Goal: Task Accomplishment & Management: Use online tool/utility

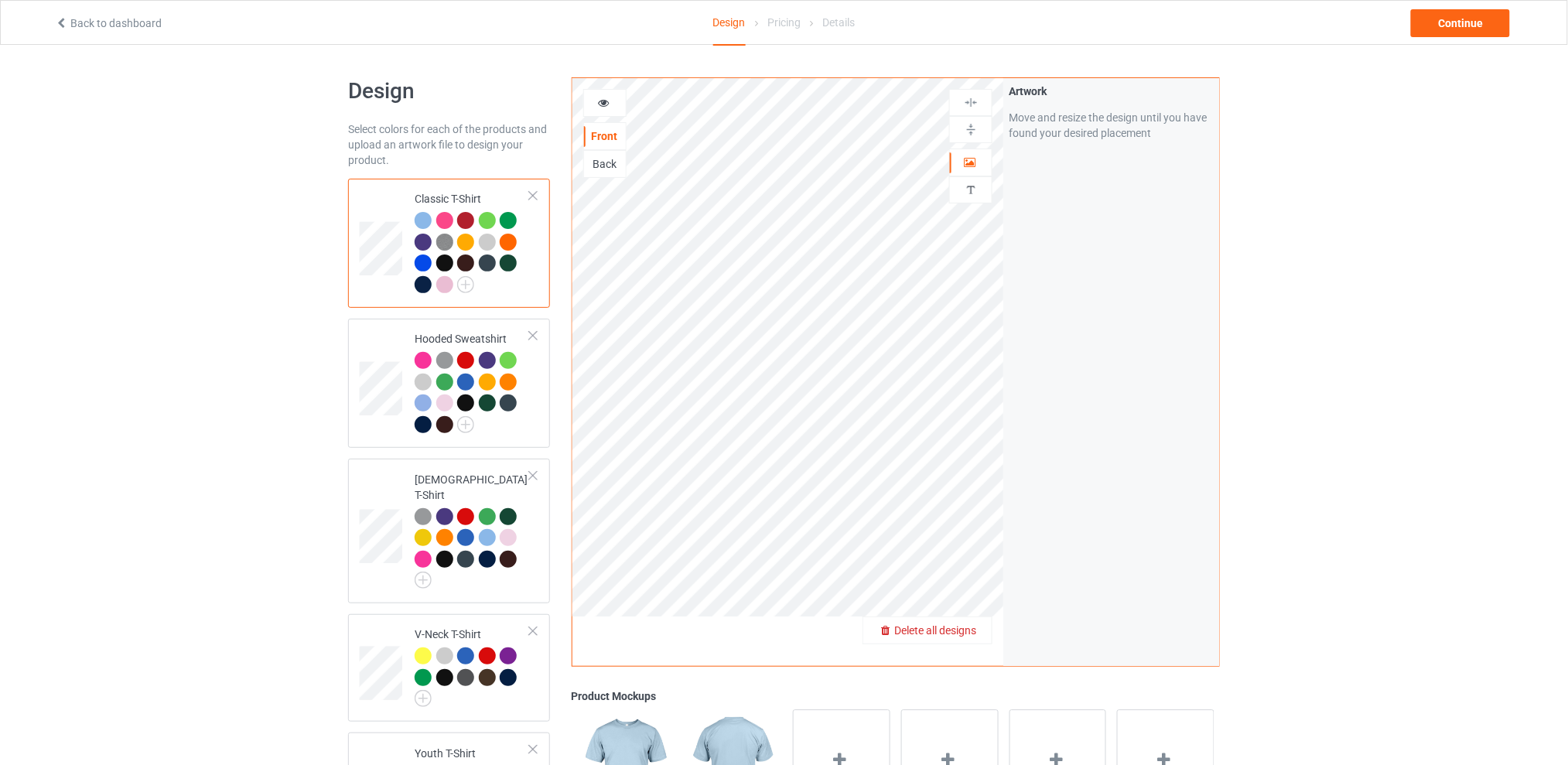
click at [975, 624] on span "Delete all designs" at bounding box center [935, 630] width 82 height 12
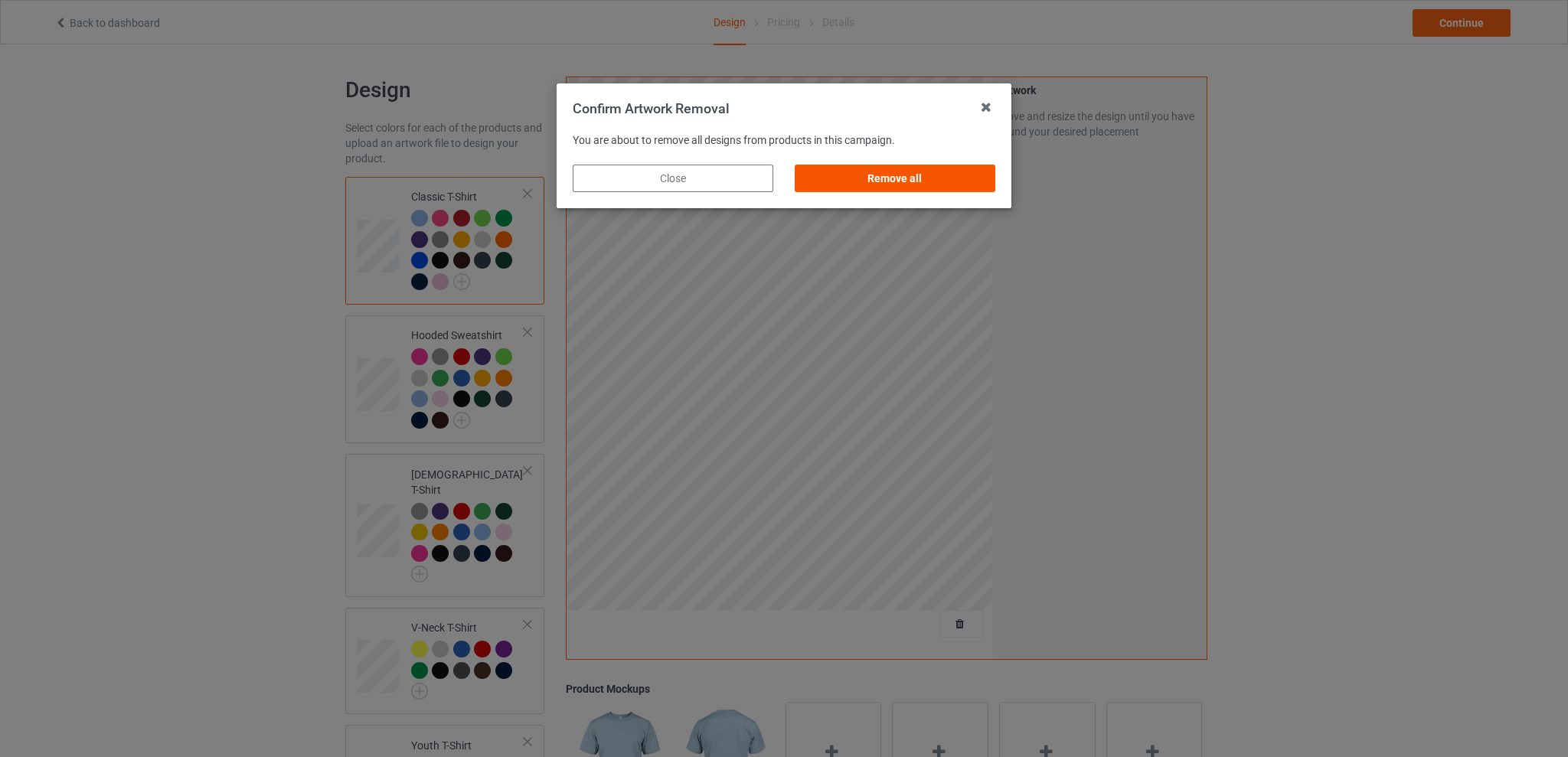
click at [896, 183] on div "Remove all" at bounding box center [895, 178] width 200 height 27
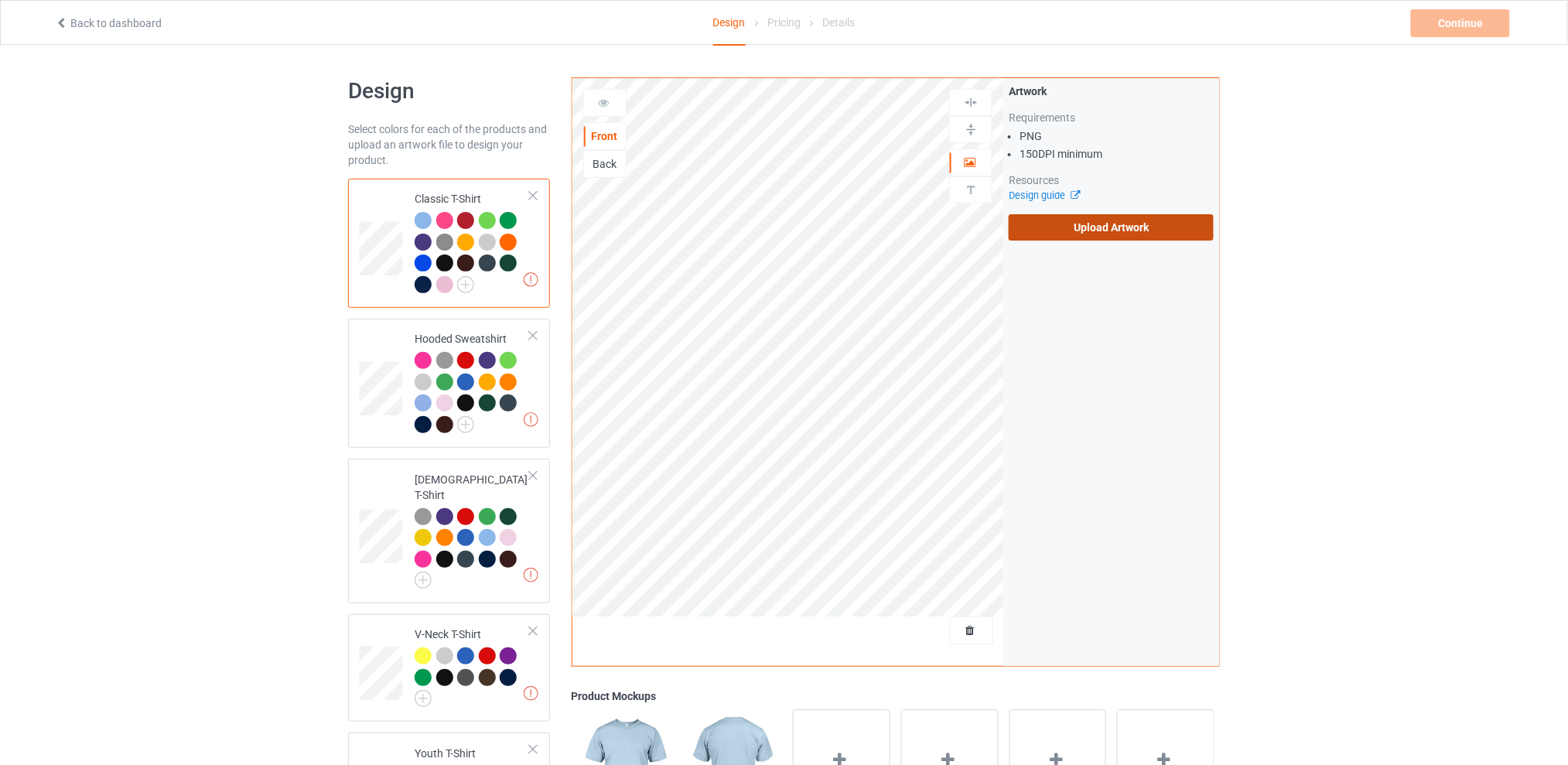
click at [1094, 233] on label "Upload Artwork" at bounding box center [1111, 228] width 205 height 26
click at [0, 0] on input "Upload Artwork" at bounding box center [0, 0] width 0 height 0
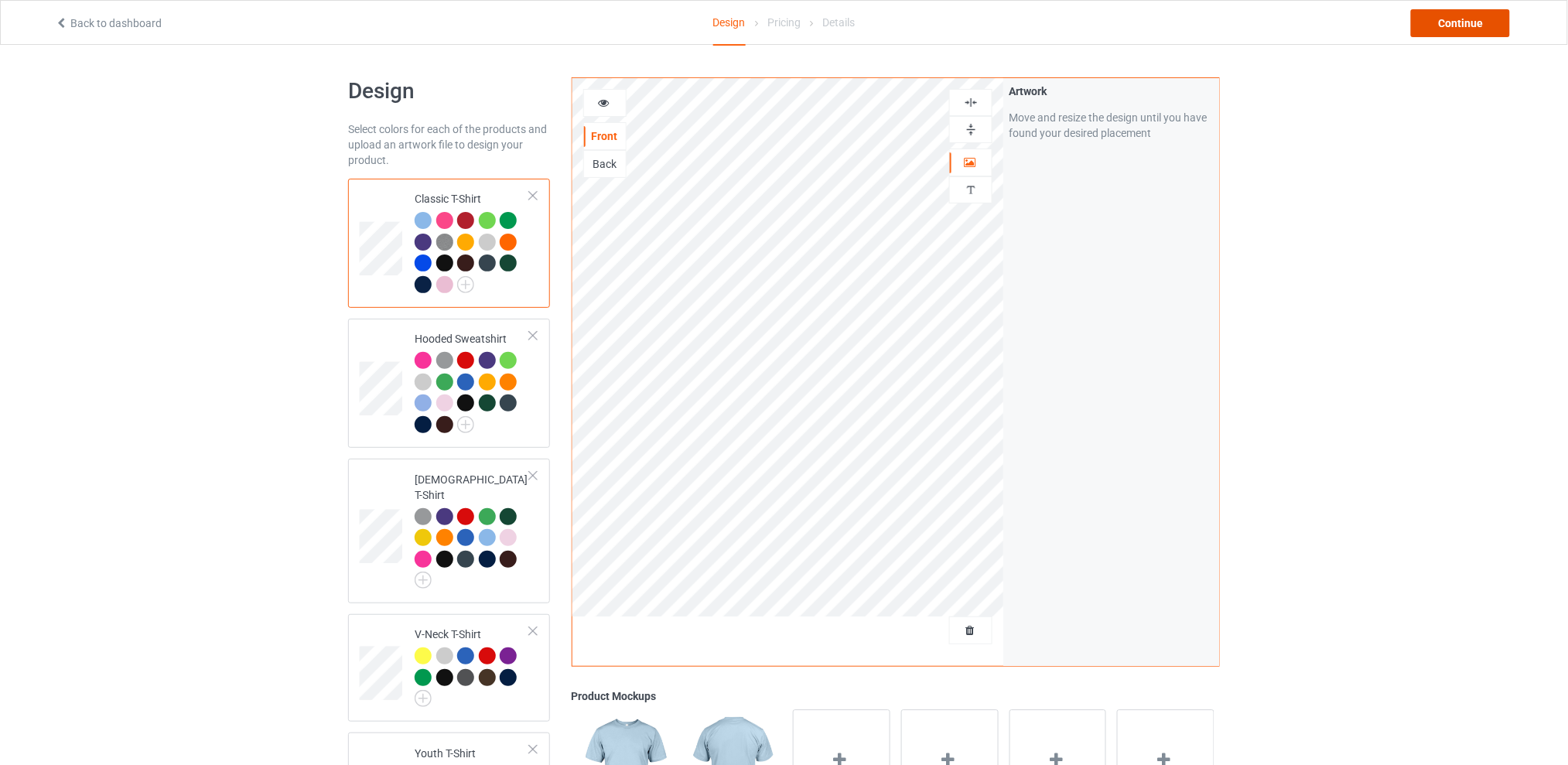
click at [1442, 15] on div "Continue" at bounding box center [1460, 23] width 99 height 27
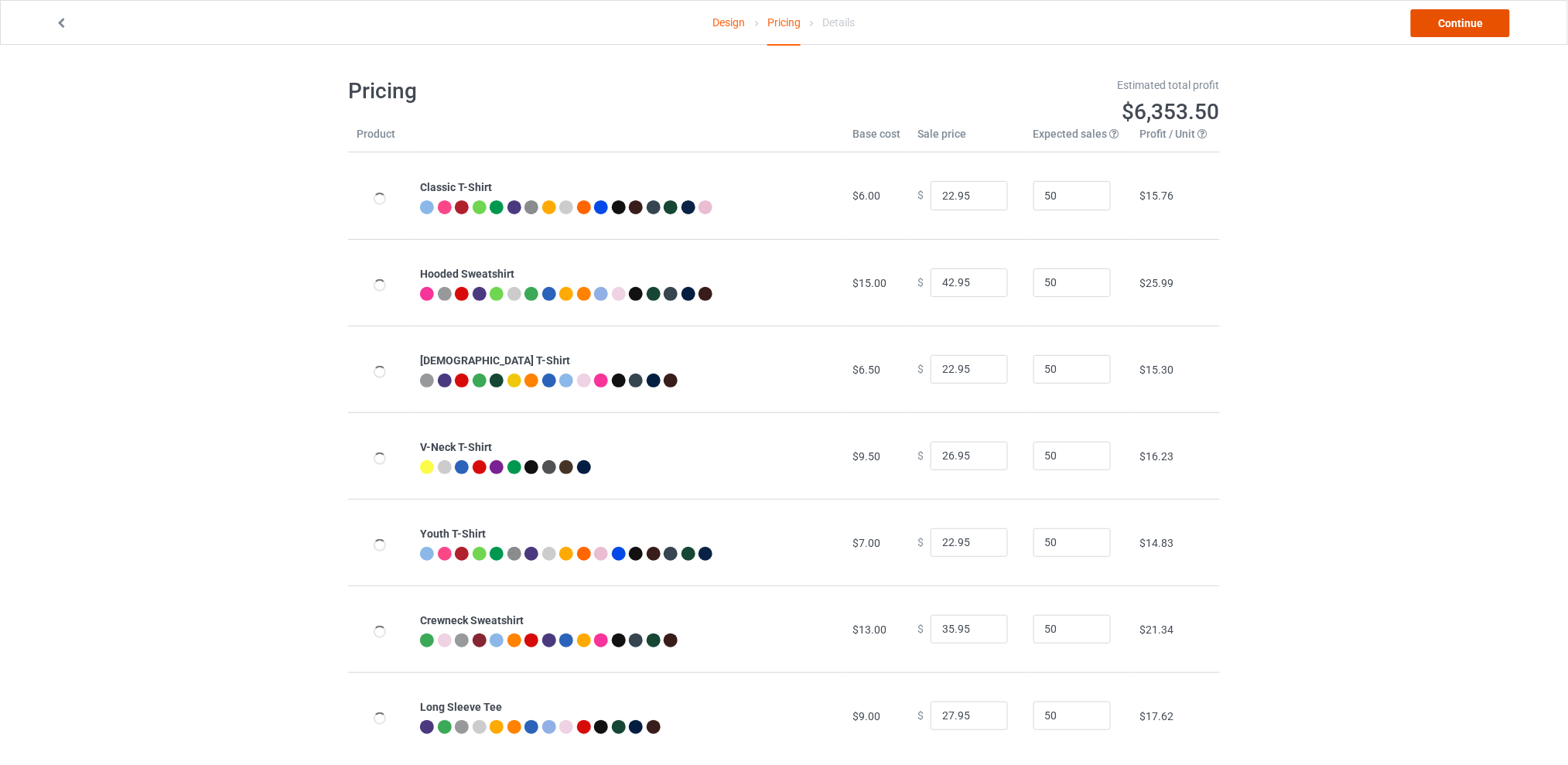
click at [1451, 24] on link "Continue" at bounding box center [1460, 23] width 99 height 27
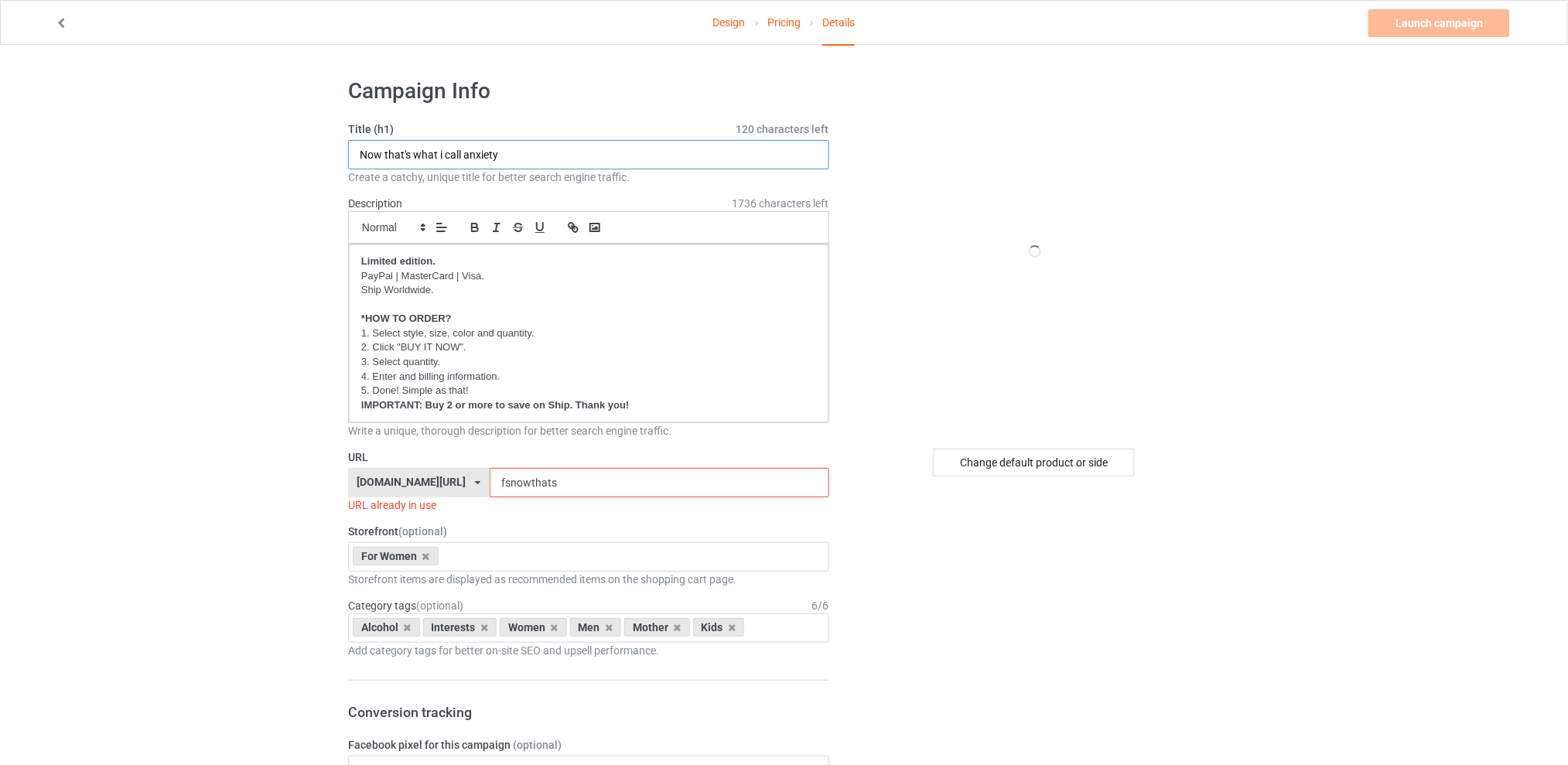
drag, startPoint x: 520, startPoint y: 150, endPoint x: 266, endPoint y: 155, distance: 254.0
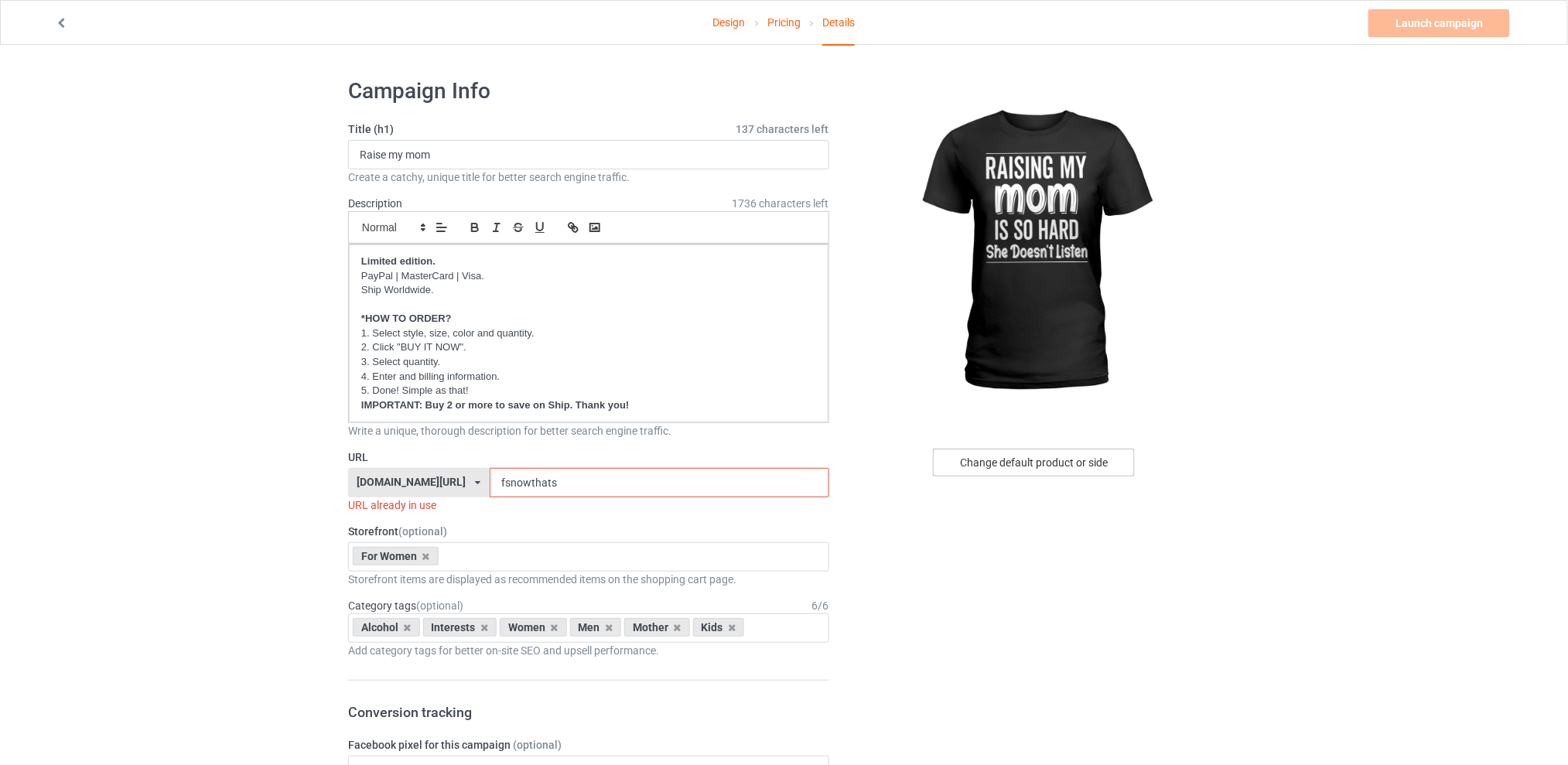
click at [997, 459] on div "Change default product or side" at bounding box center [1034, 462] width 202 height 27
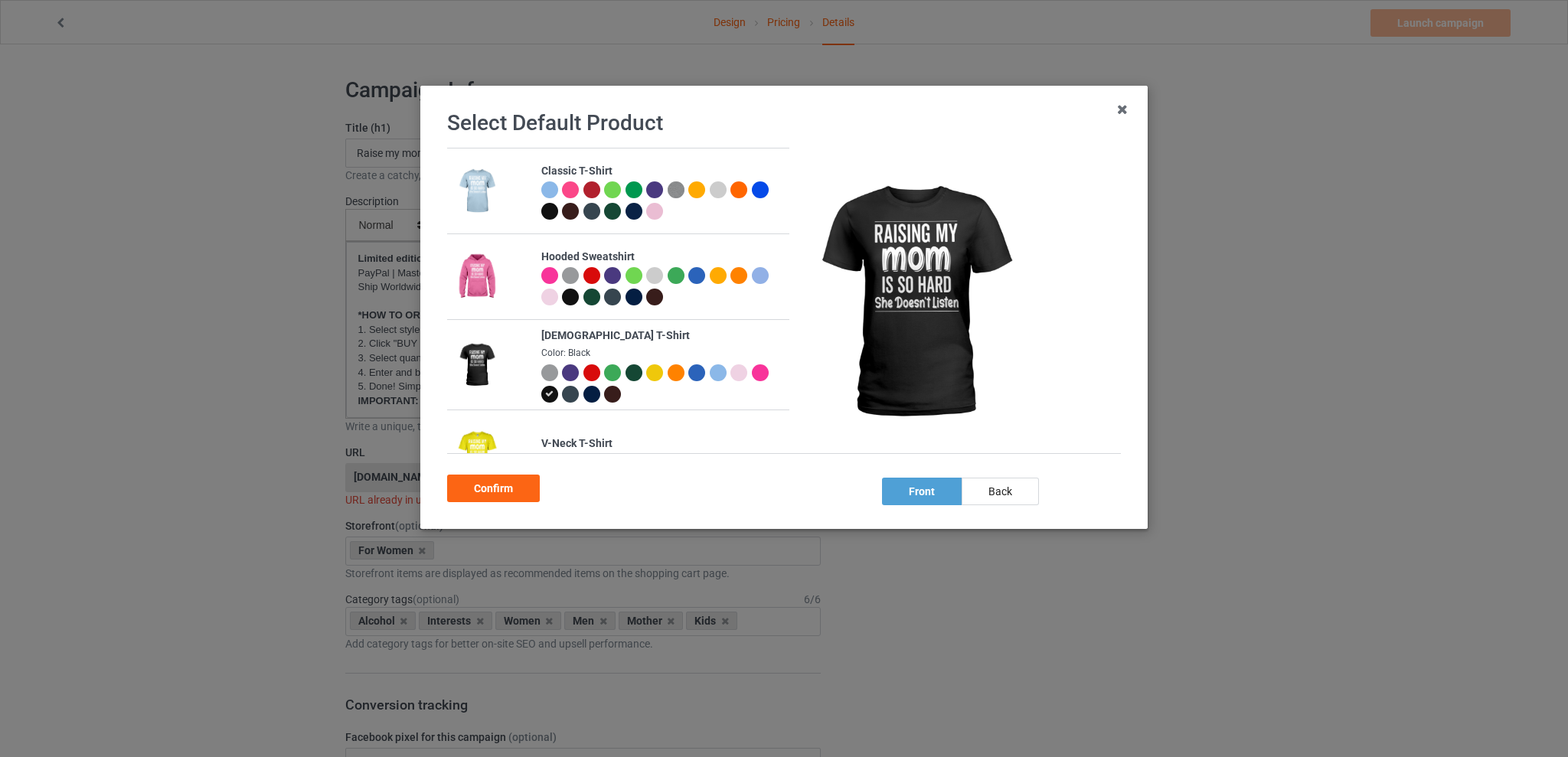
click at [589, 190] on div at bounding box center [592, 190] width 17 height 17
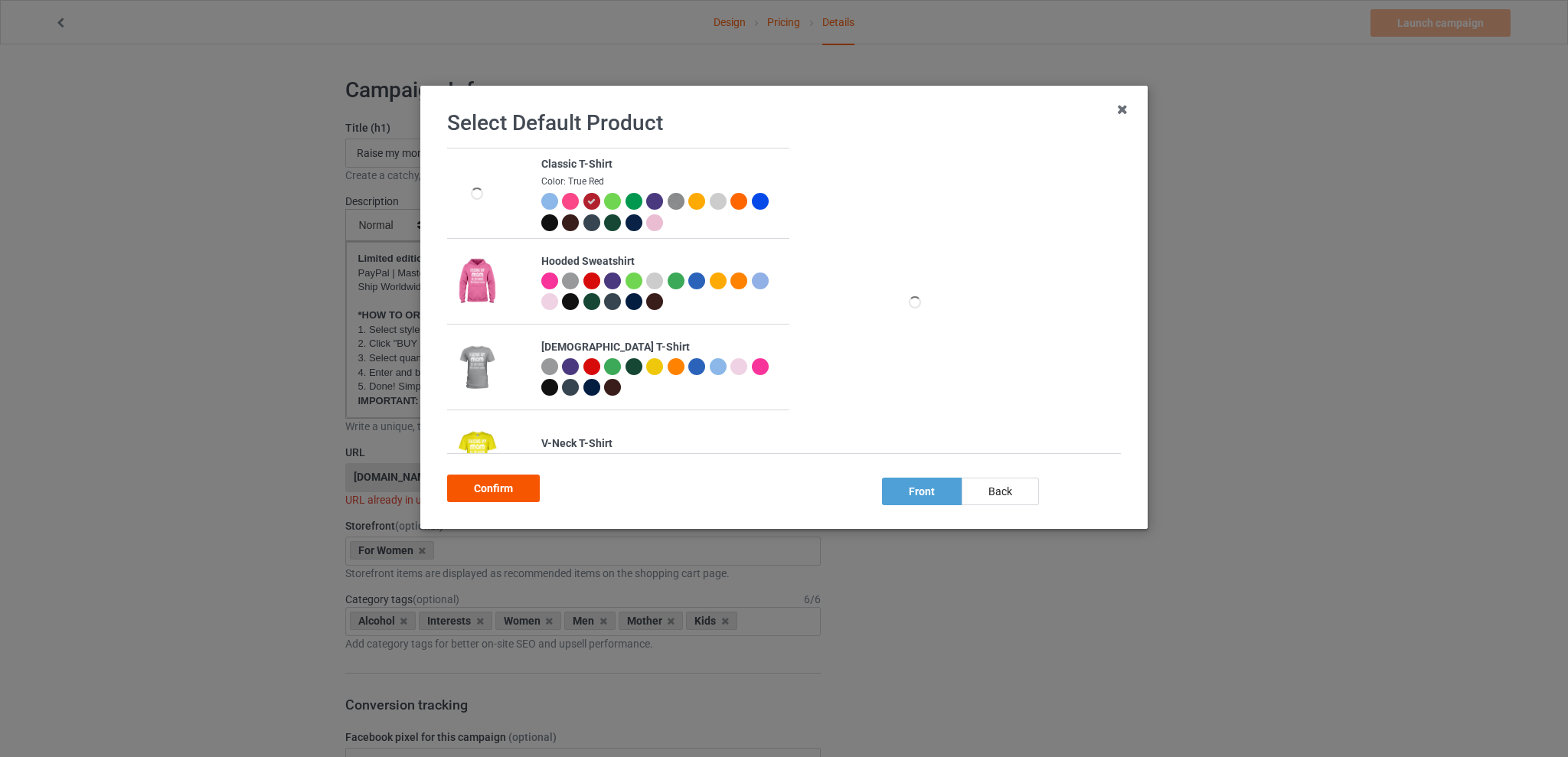
click at [501, 488] on div "Confirm" at bounding box center [493, 488] width 93 height 27
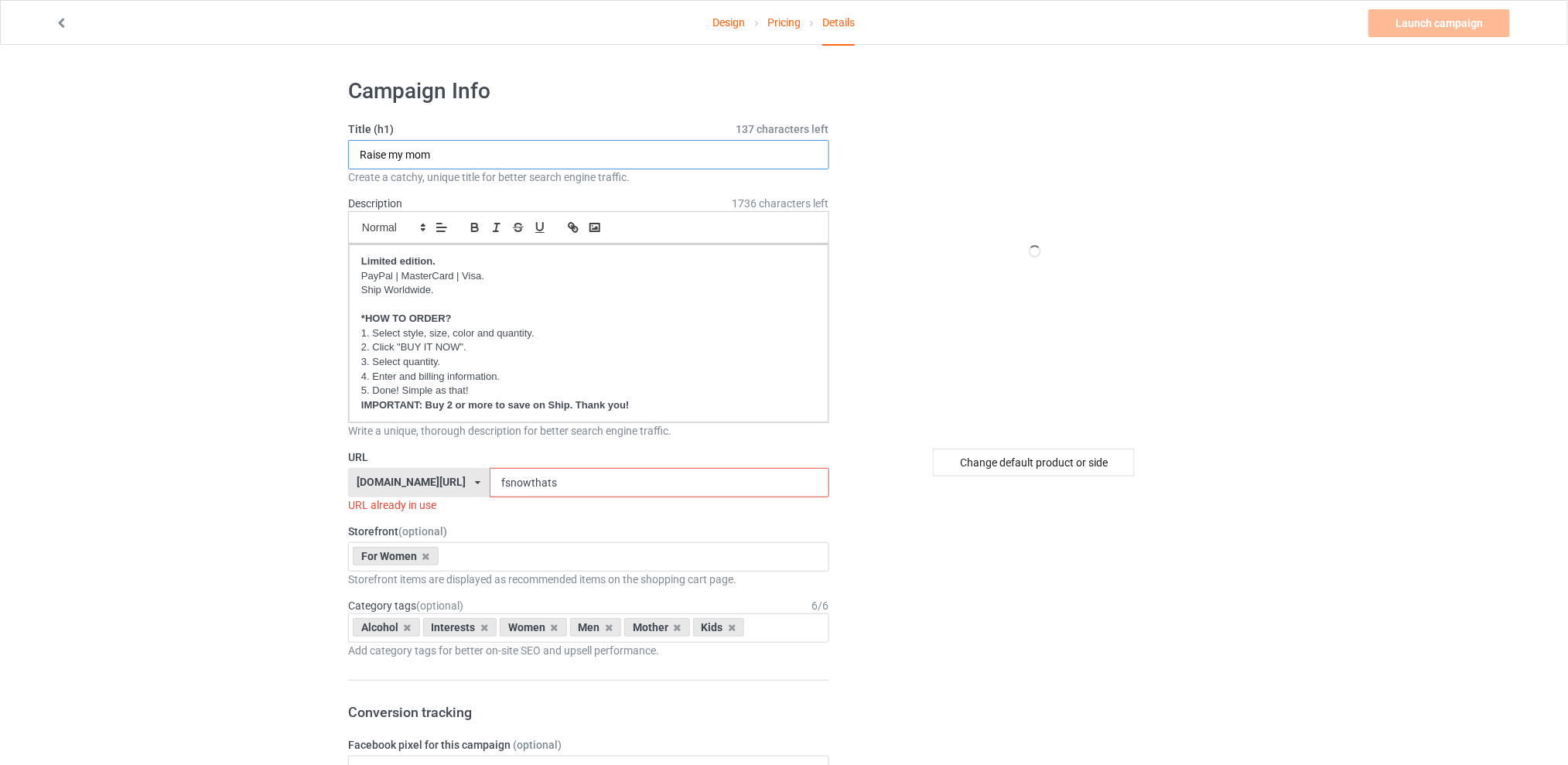
click at [450, 155] on input "Raise my mom" at bounding box center [588, 154] width 481 height 29
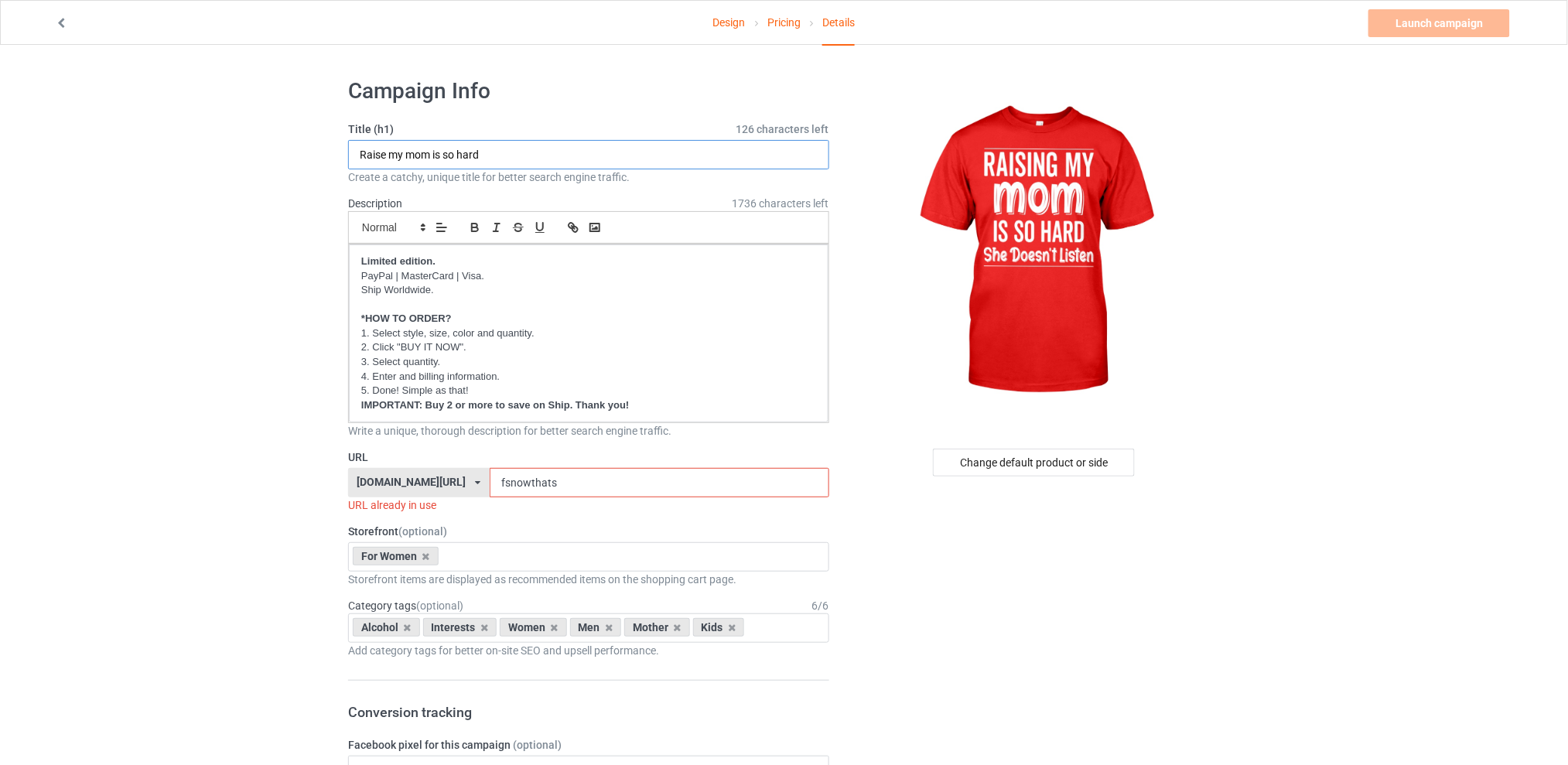
type input "Raise my mom is so hard"
drag, startPoint x: 577, startPoint y: 484, endPoint x: 445, endPoint y: 483, distance: 132.0
click at [445, 483] on div "[DOMAIN_NAME][URL] [DOMAIN_NAME][URL] [DOMAIN_NAME][URL] [DOMAIN_NAME][URL] 5d7…" at bounding box center [588, 482] width 481 height 29
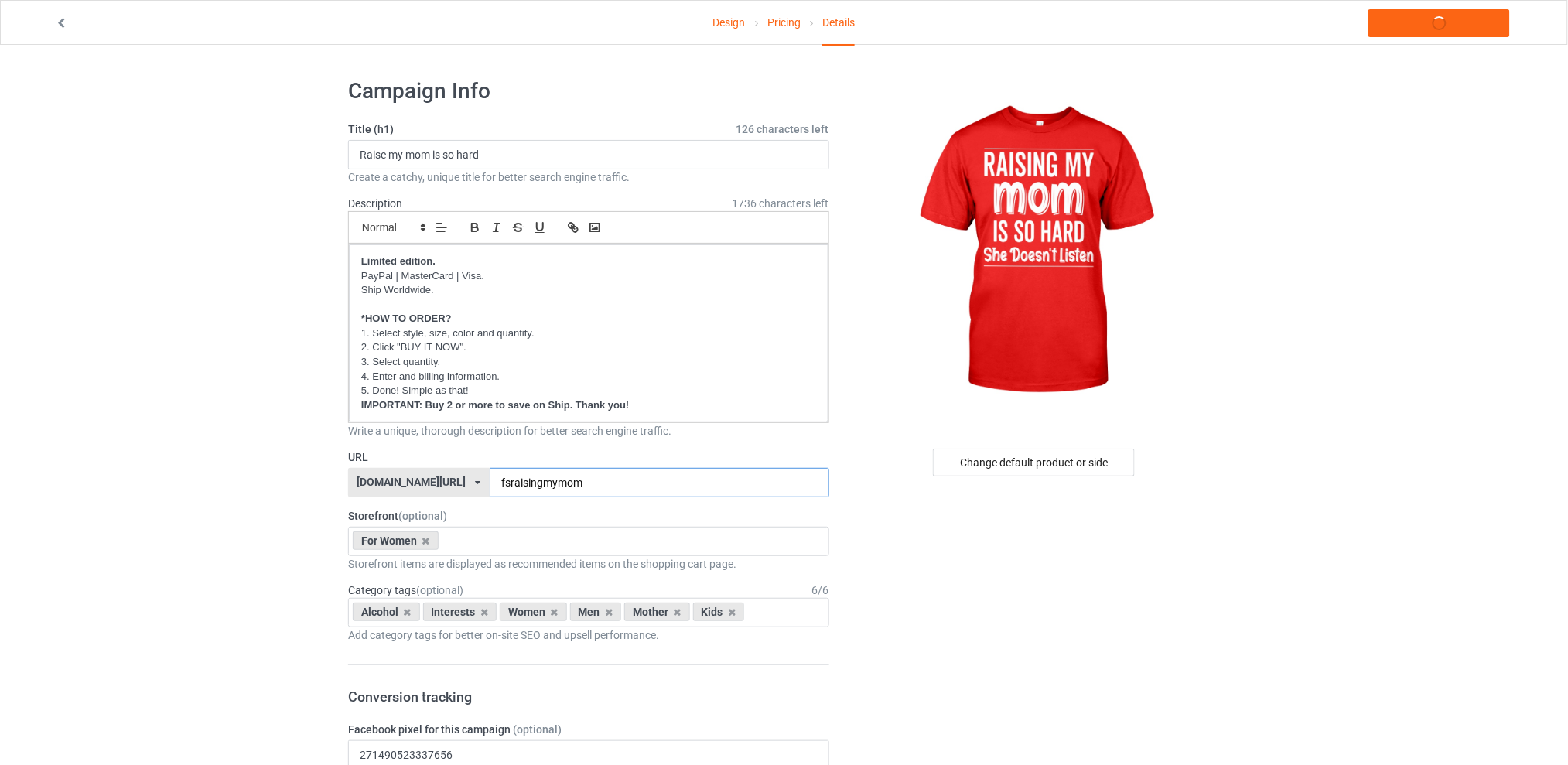
type input "fsraisingmymom"
click at [406, 612] on icon at bounding box center [407, 612] width 8 height 10
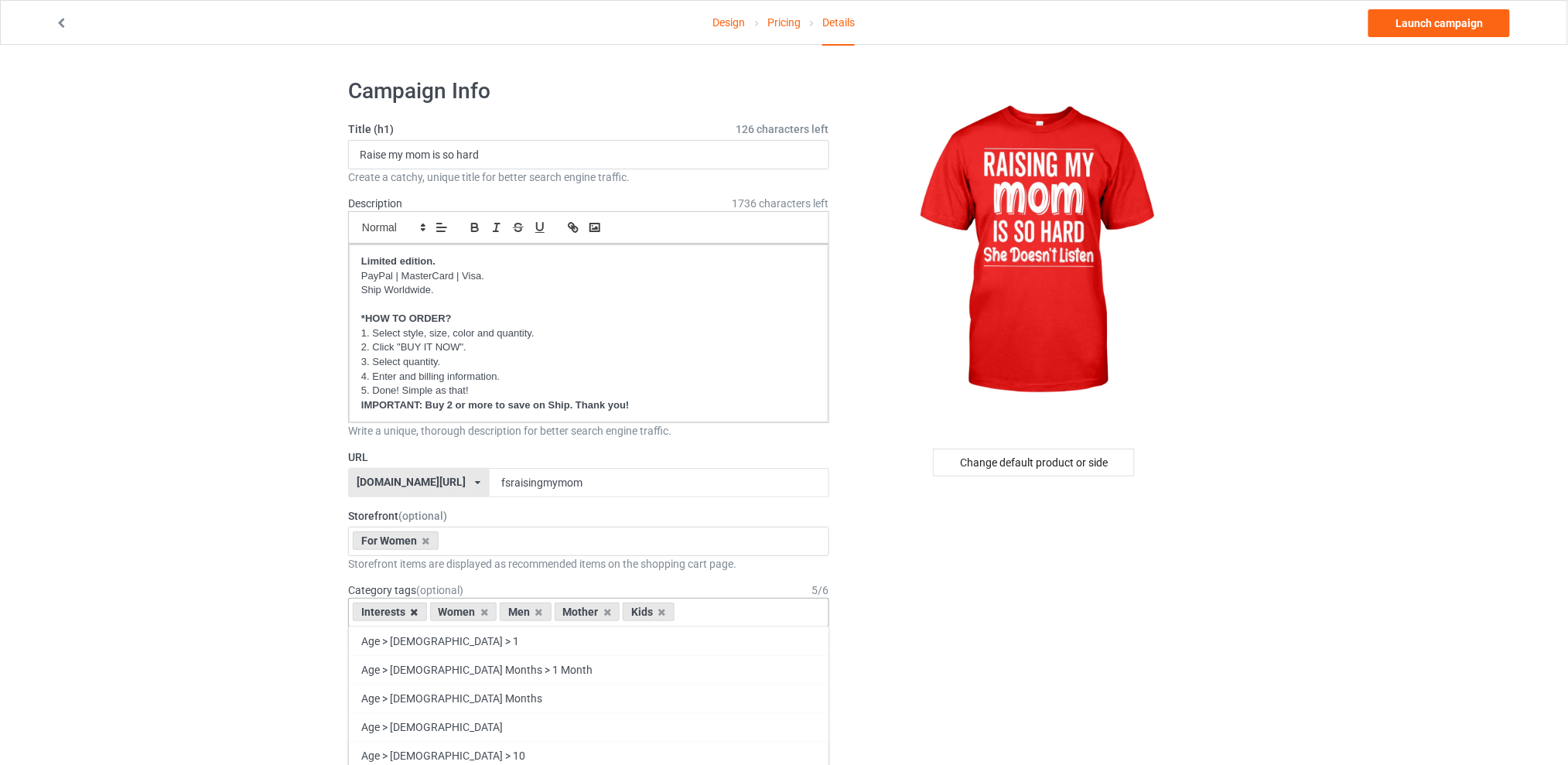
click at [415, 607] on icon at bounding box center [415, 612] width 8 height 10
click at [463, 612] on icon at bounding box center [462, 612] width 8 height 10
click at [472, 613] on icon at bounding box center [475, 612] width 8 height 10
click at [462, 611] on icon at bounding box center [462, 612] width 8 height 10
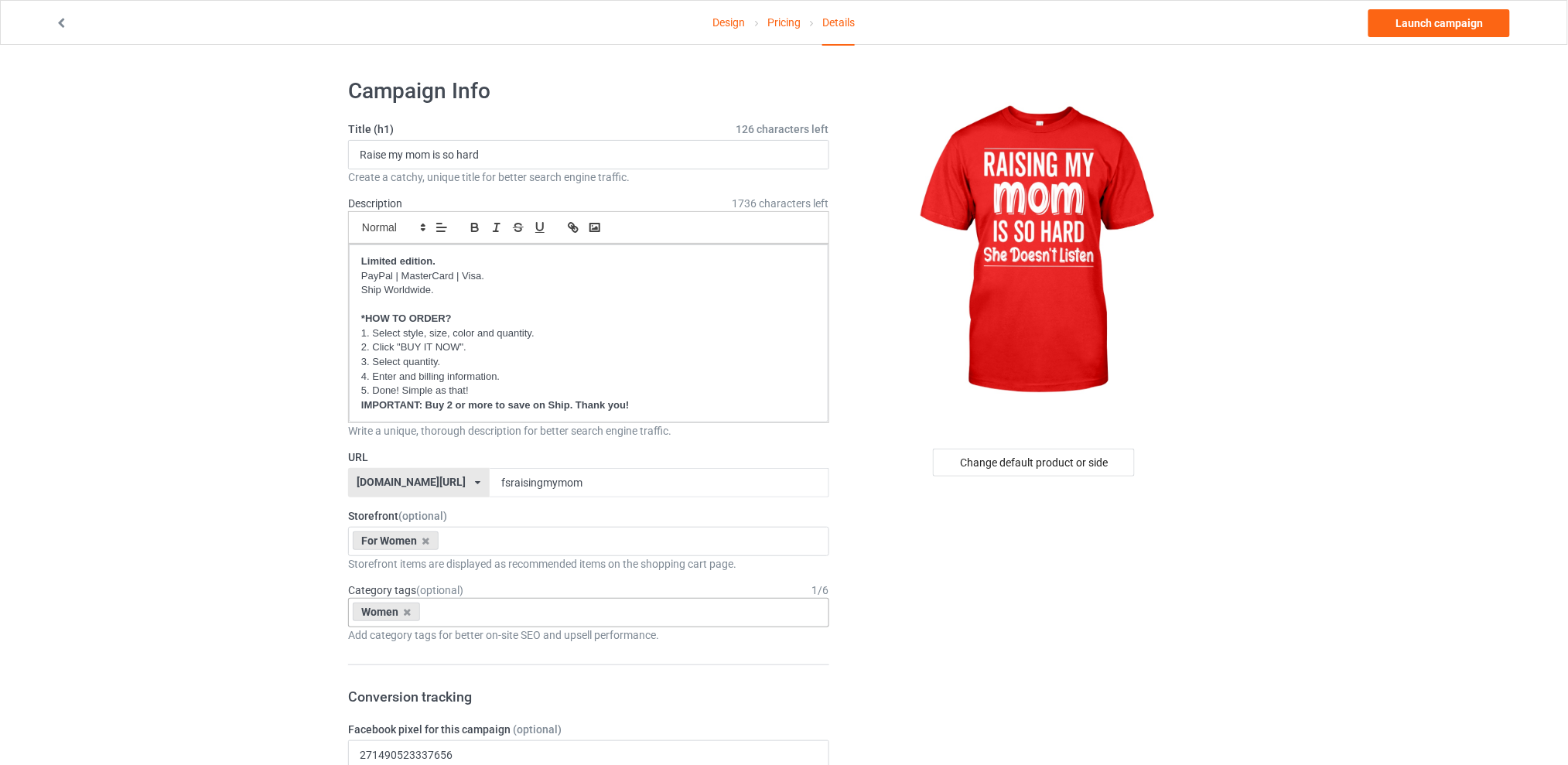
click at [1425, 26] on link "Launch campaign" at bounding box center [1439, 23] width 142 height 27
